Goal: Information Seeking & Learning: Learn about a topic

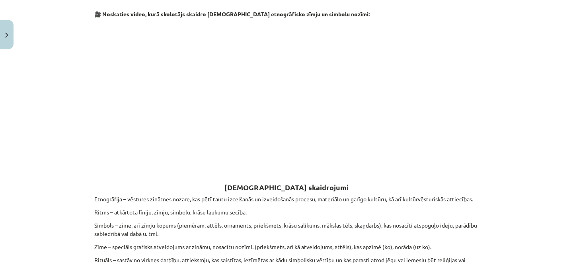
scroll to position [202, 0]
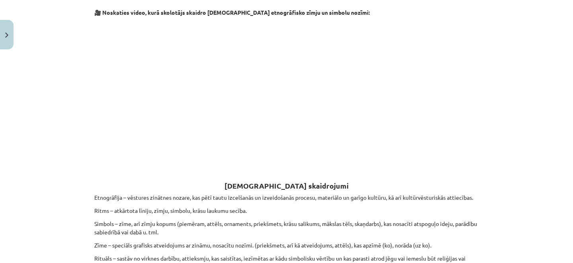
click at [294, 187] on strong "[DEMOGRAPHIC_DATA] skaidrojumi" at bounding box center [286, 185] width 124 height 9
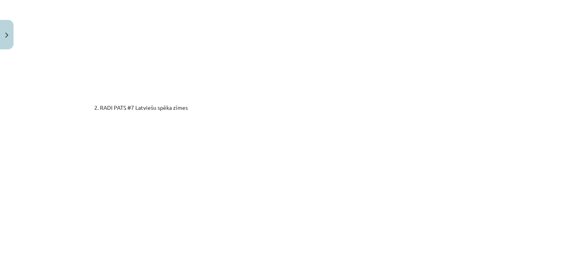
scroll to position [1415, 0]
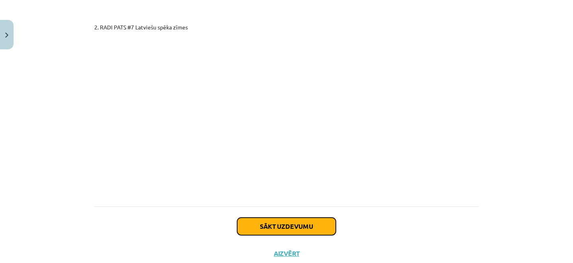
click at [285, 218] on button "Sākt uzdevumu" at bounding box center [286, 227] width 99 height 18
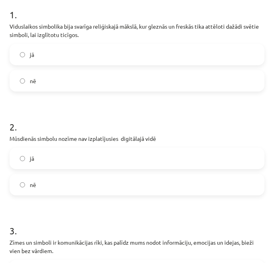
scroll to position [270, 0]
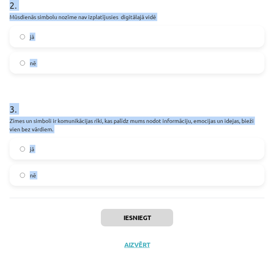
drag, startPoint x: 8, startPoint y: 72, endPoint x: 143, endPoint y: 196, distance: 183.0
click at [144, 198] on div "9 XP Saņemsi Sarežģīts 544 pilda Apraksts Uzdevums Palīdzība 1 . Viduslaikos si…" at bounding box center [137, 13] width 265 height 490
copy form "1 . Viduslaikos simbolika bija svarīga reliģiskajā mākslā, kur gleznās un fresk…"
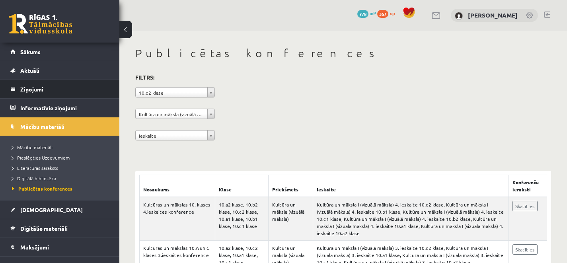
click at [22, 90] on legend "Ziņojumi 0" at bounding box center [64, 89] width 89 height 18
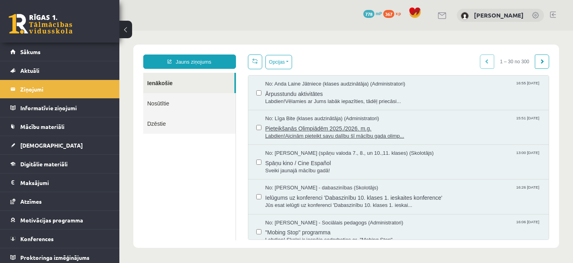
click at [283, 132] on span "Labdien!Aicinām pieteikt savu dalību šī mācību gada olimp..." at bounding box center [403, 136] width 276 height 8
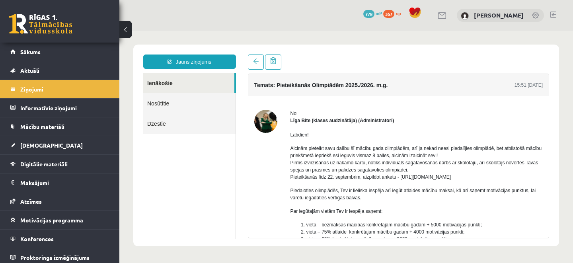
drag, startPoint x: 496, startPoint y: 177, endPoint x: 412, endPoint y: 170, distance: 84.3
click at [412, 170] on p "Aicinām pieteikt savu dalību šī mācību gada olimpiādēm, arī ja nekad neesi pied…" at bounding box center [416, 163] width 253 height 36
click at [74, 44] on link "Sākums" at bounding box center [59, 52] width 99 height 18
